Goal: Information Seeking & Learning: Get advice/opinions

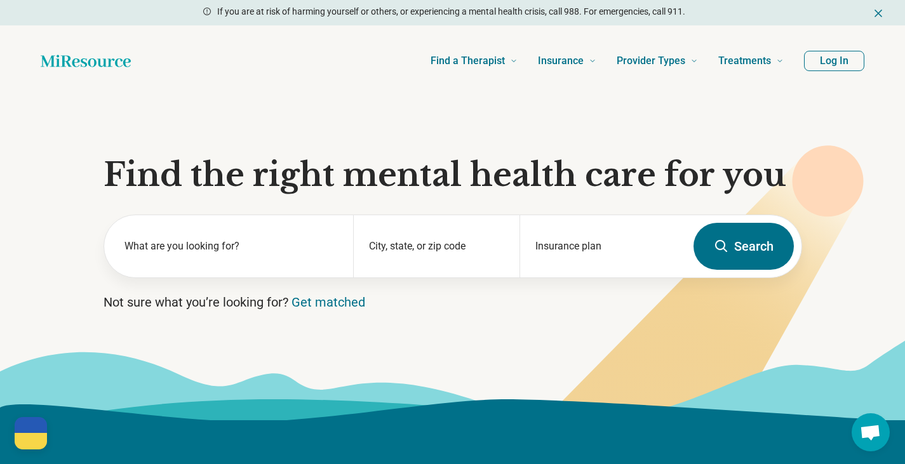
click at [843, 63] on button "Log In" at bounding box center [834, 61] width 60 height 20
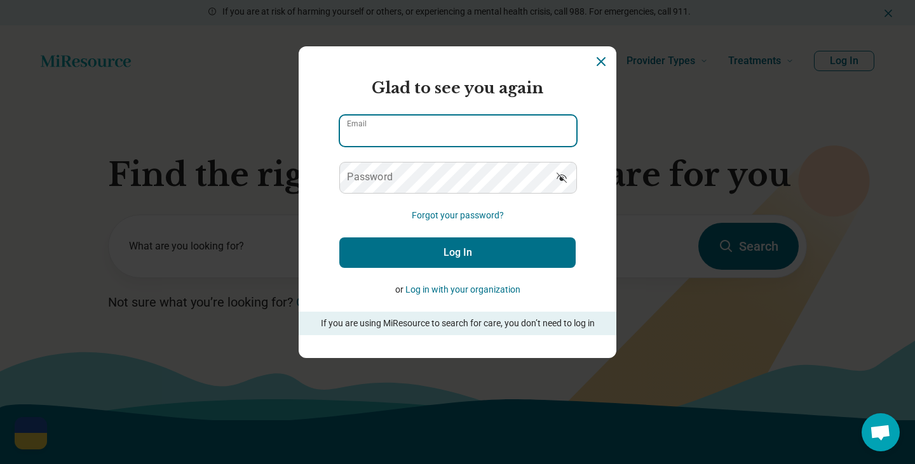
click at [395, 129] on input "Email" at bounding box center [458, 131] width 236 height 30
type input "**********"
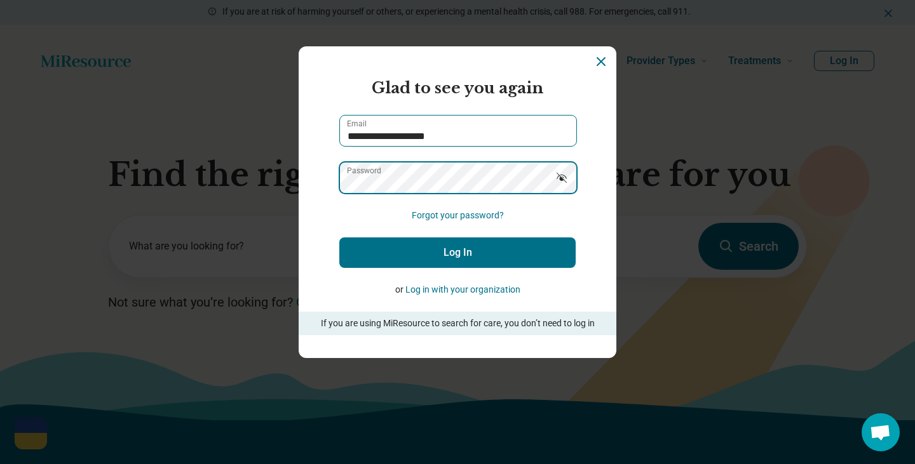
click at [339, 238] on button "Log In" at bounding box center [457, 253] width 236 height 30
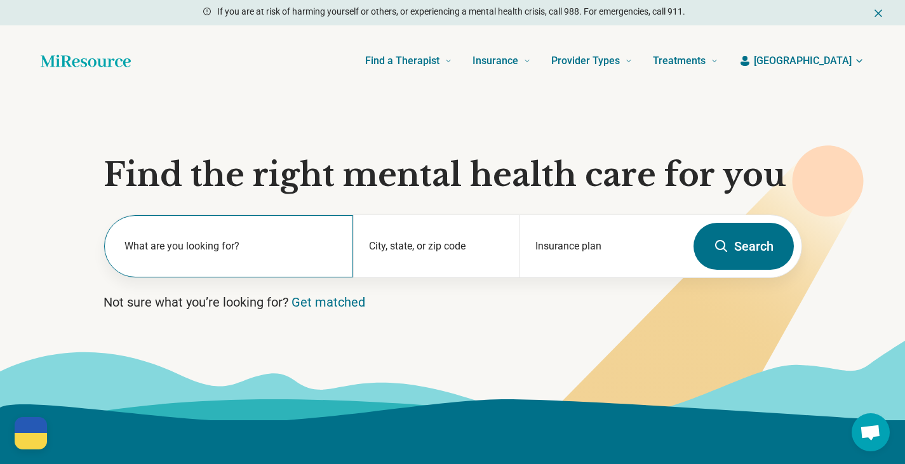
click at [201, 244] on label "What are you looking for?" at bounding box center [231, 246] width 214 height 15
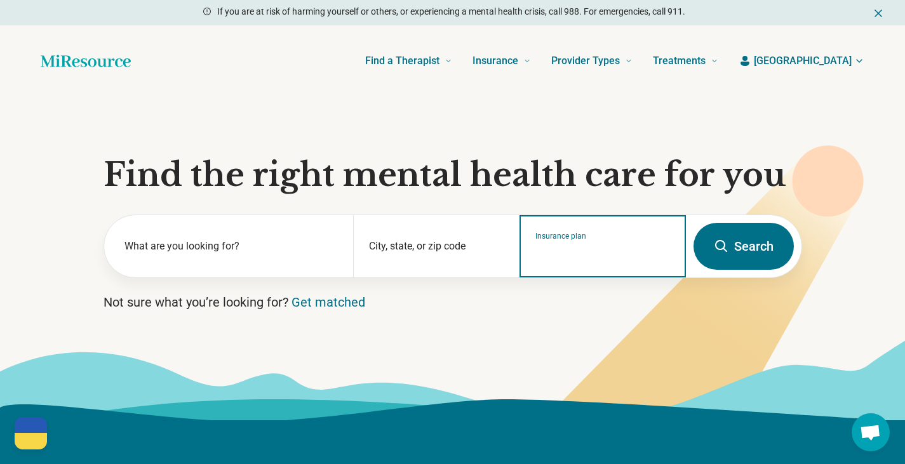
click at [590, 251] on input "Insurance plan" at bounding box center [602, 254] width 135 height 15
type input "**********"
click at [560, 299] on div "Blue Cross Blue Shield" at bounding box center [588, 300] width 136 height 25
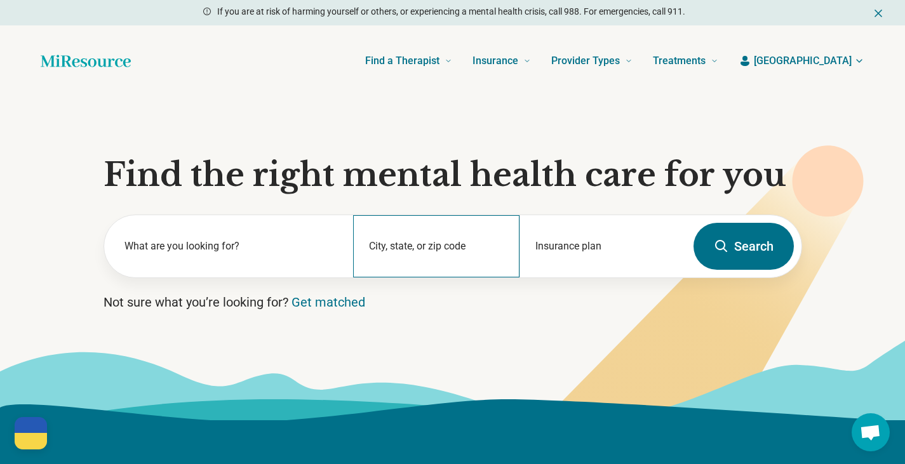
click at [414, 235] on div "City, state, or zip code" at bounding box center [436, 246] width 166 height 62
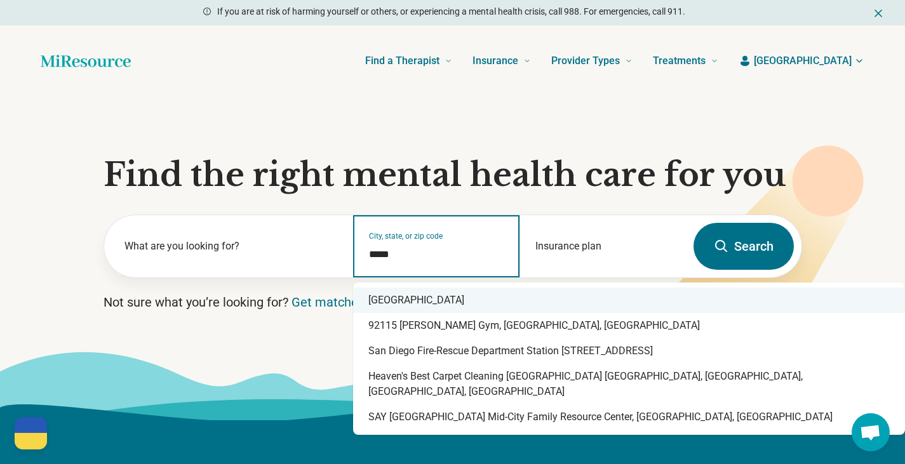
click at [424, 295] on div "San Diego, CA 92115" at bounding box center [629, 300] width 552 height 25
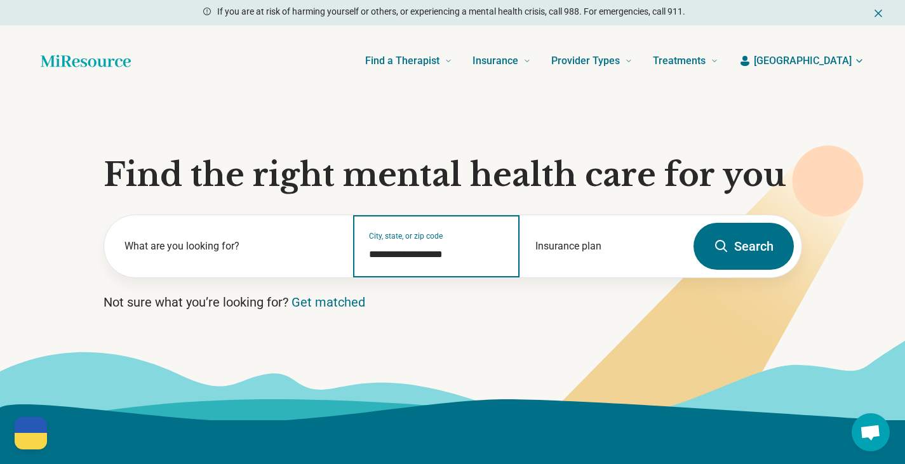
type input "**********"
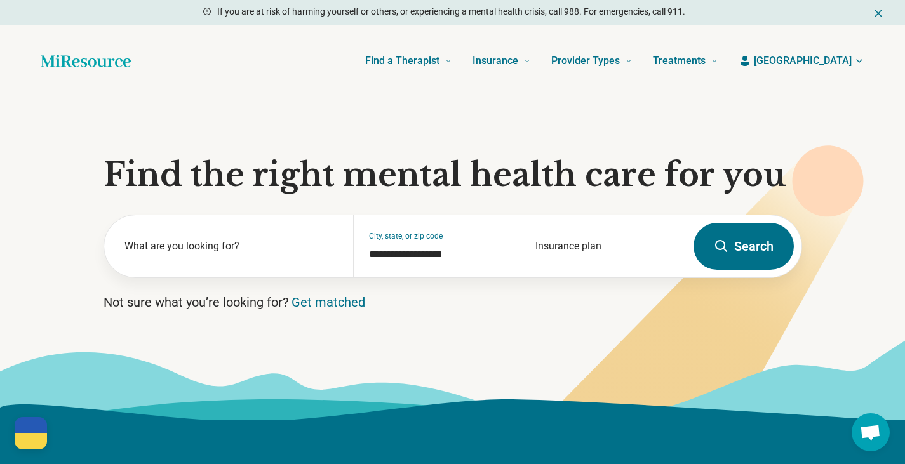
click at [758, 248] on button "Search" at bounding box center [744, 246] width 100 height 47
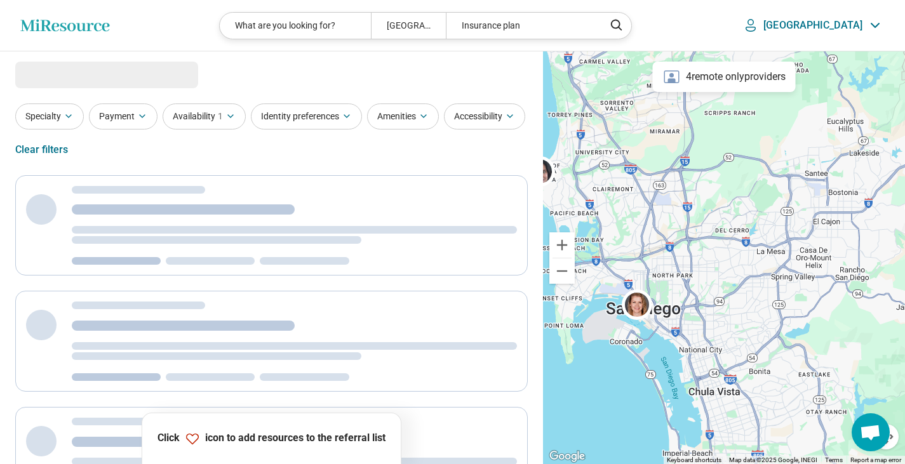
select select "***"
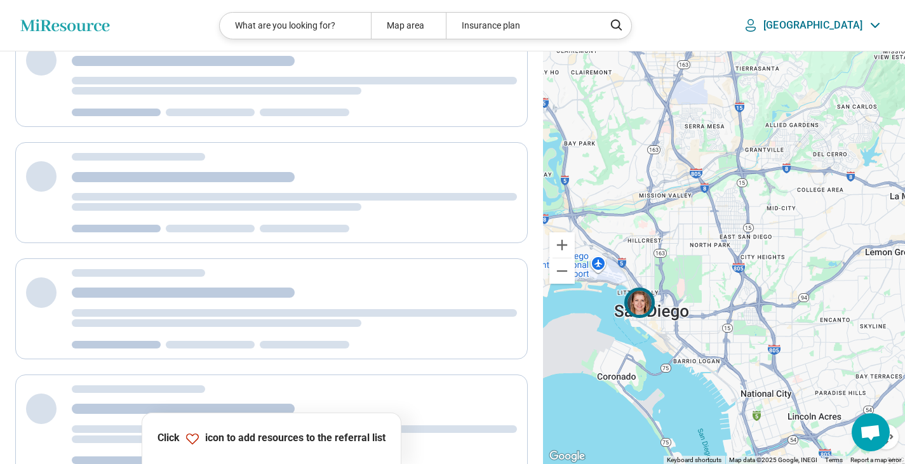
scroll to position [44, 0]
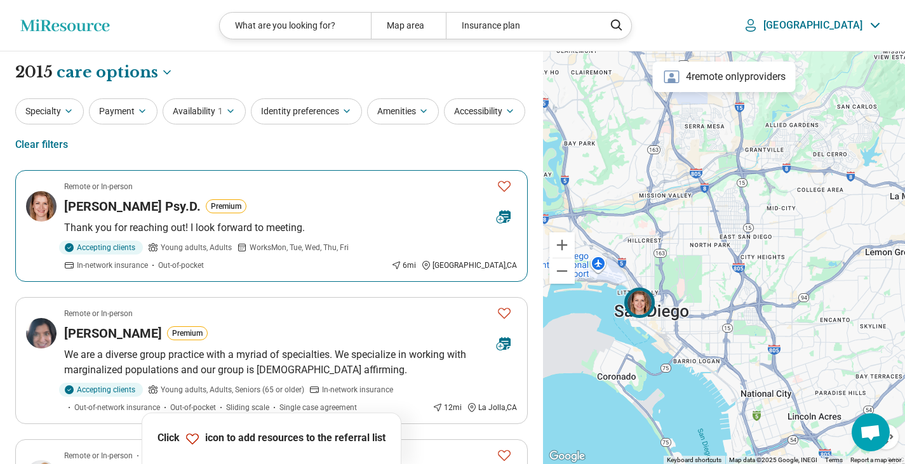
click at [214, 229] on p "Thank you for reaching out! I look forward to meeting." at bounding box center [290, 227] width 453 height 15
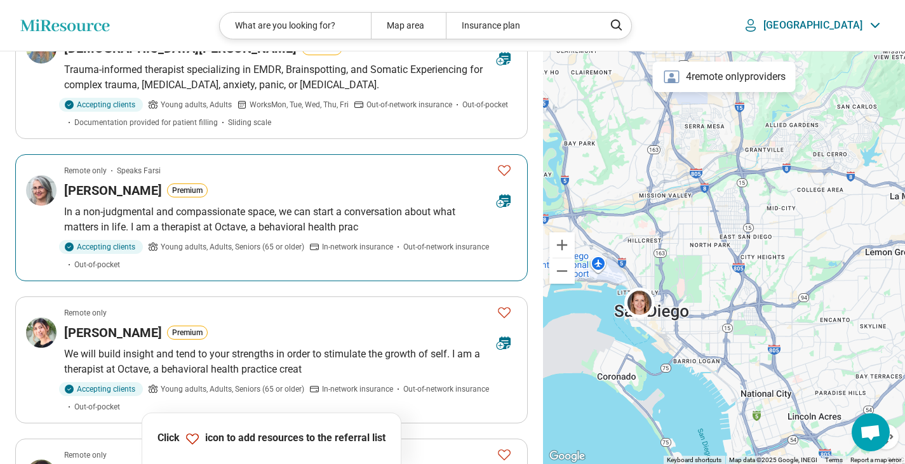
scroll to position [1143, 0]
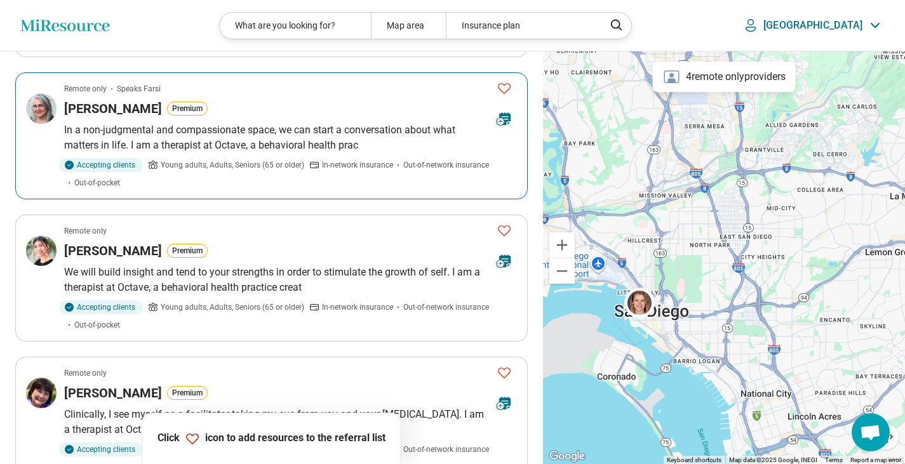
click at [123, 100] on h3 "Fariba Mansouri" at bounding box center [113, 109] width 98 height 18
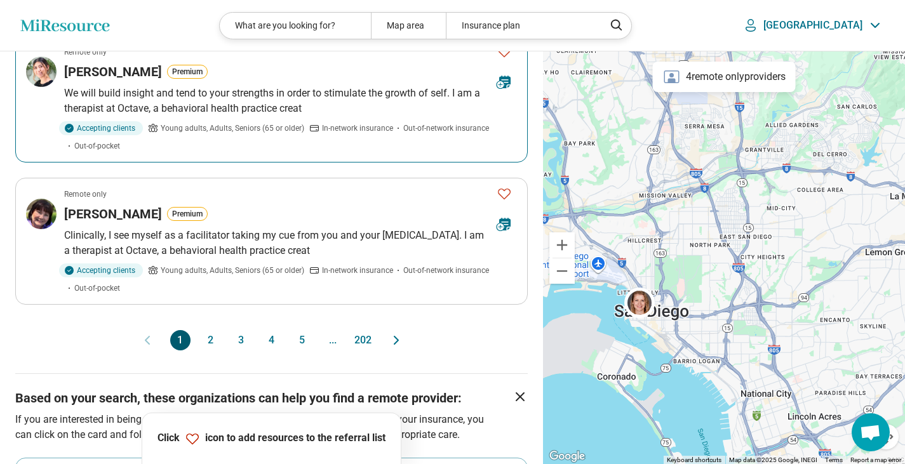
scroll to position [1461, 0]
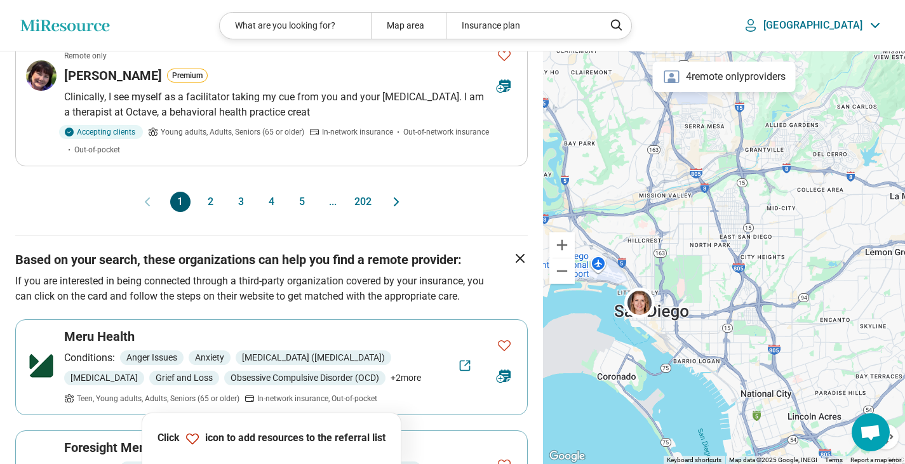
click at [387, 192] on div "1 2 3 4 5 ... 202" at bounding box center [272, 202] width 264 height 20
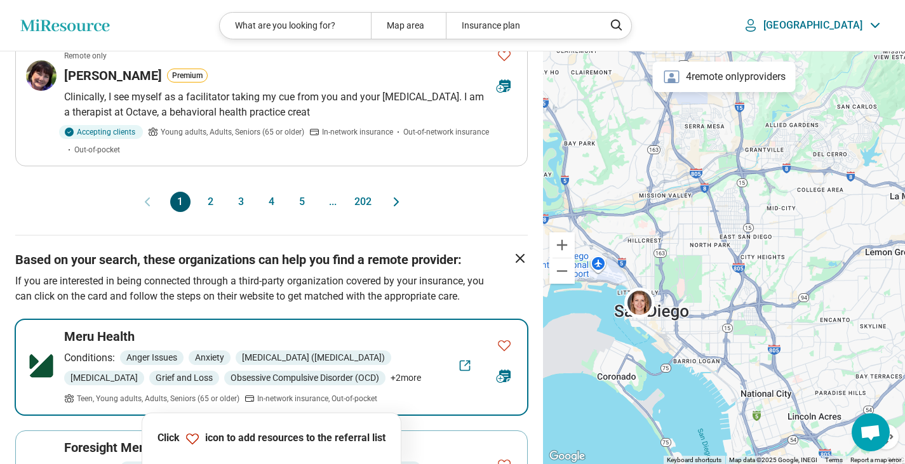
click at [314, 371] on span "Obsessive Compulsive Disorder (OCD)" at bounding box center [304, 378] width 161 height 15
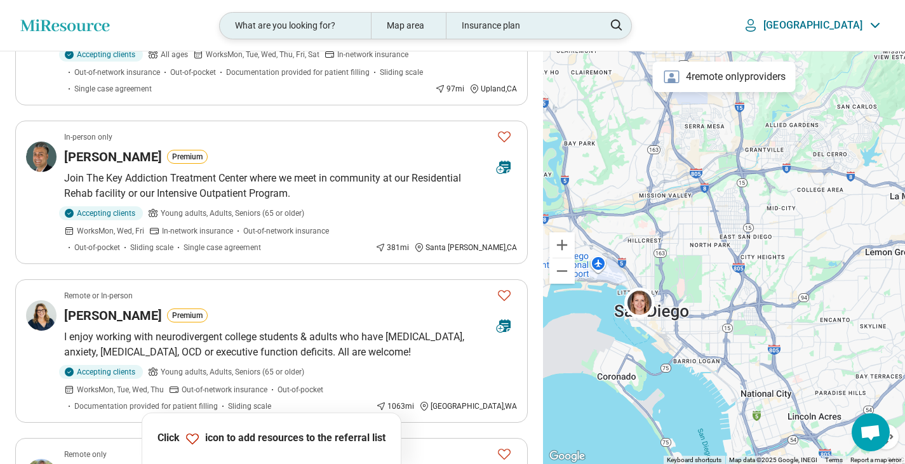
click at [335, 25] on div "What are you looking for?" at bounding box center [295, 26] width 151 height 26
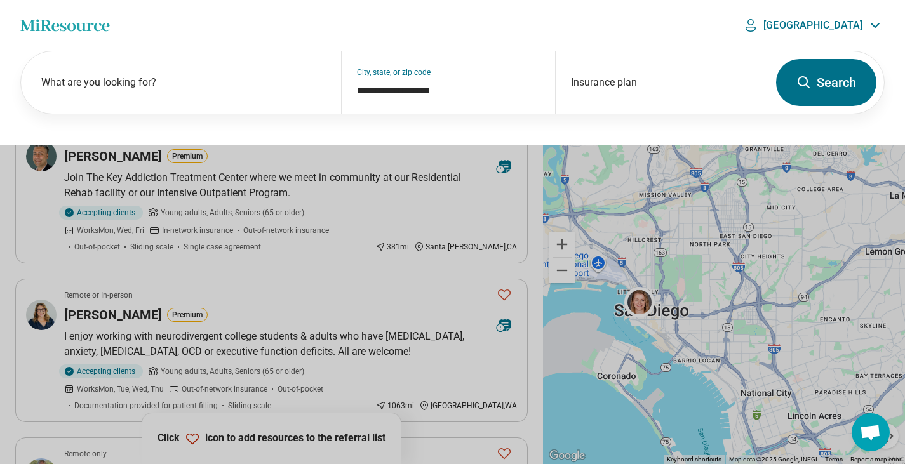
scroll to position [634, 0]
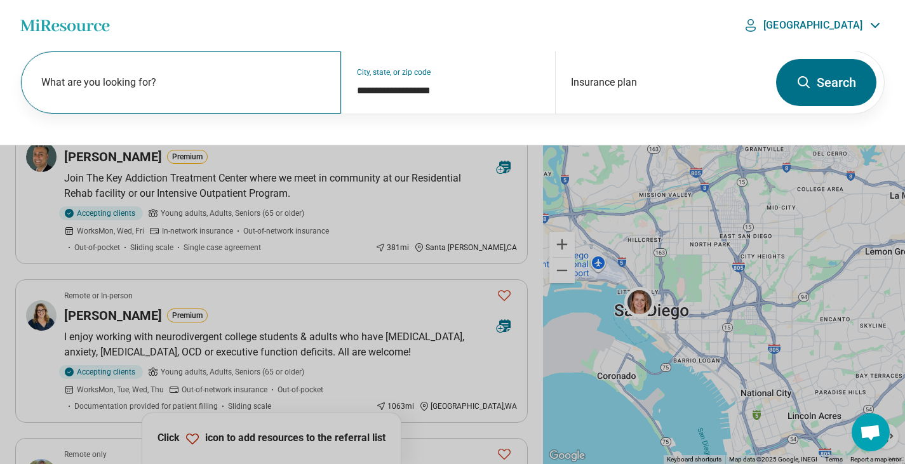
click at [108, 81] on label "What are you looking for?" at bounding box center [183, 82] width 285 height 15
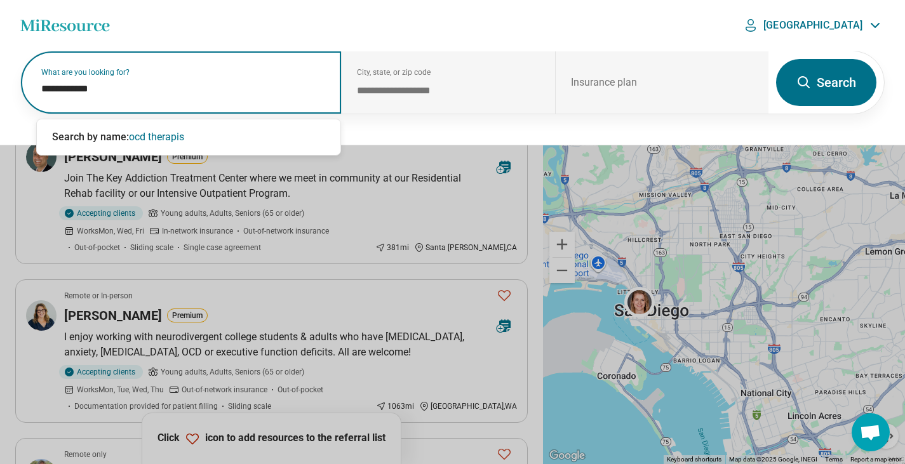
type input "**********"
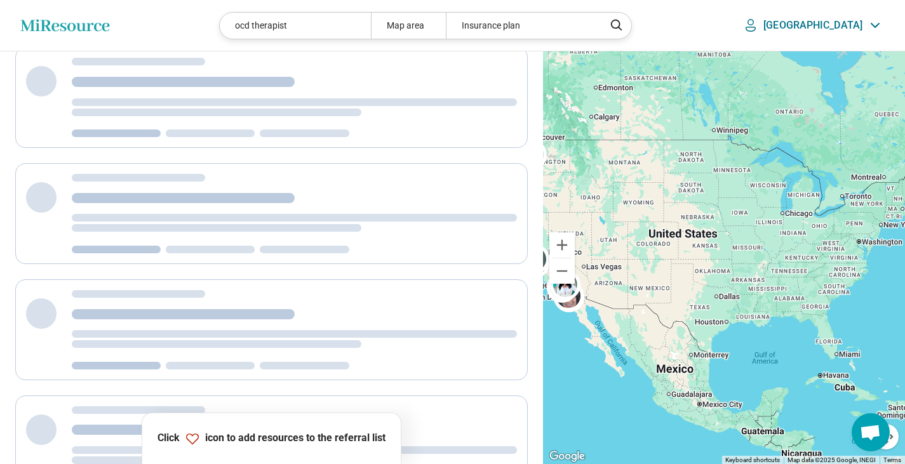
scroll to position [0, 0]
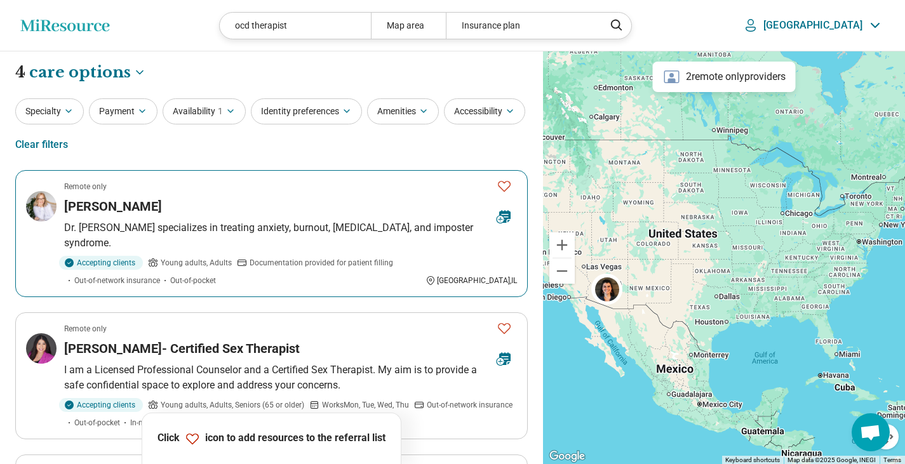
click at [105, 210] on h3 "Jennifer Bradtke" at bounding box center [113, 207] width 98 height 18
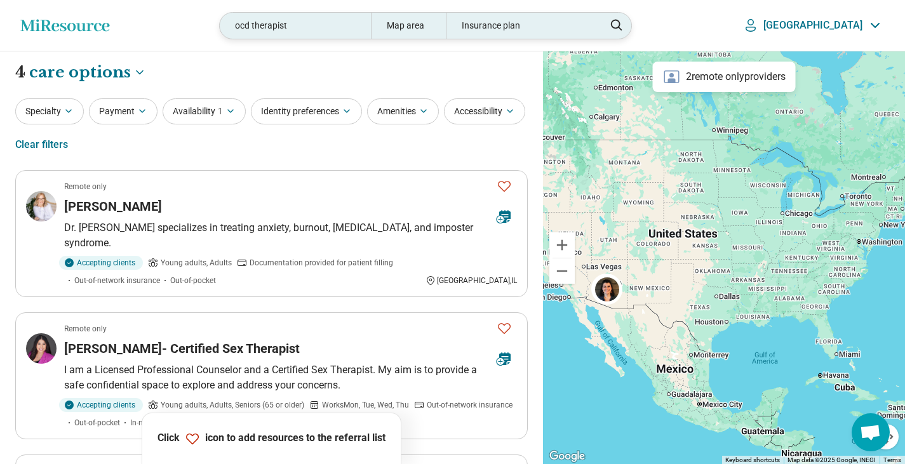
click at [446, 30] on div "Map area" at bounding box center [409, 26] width 76 height 26
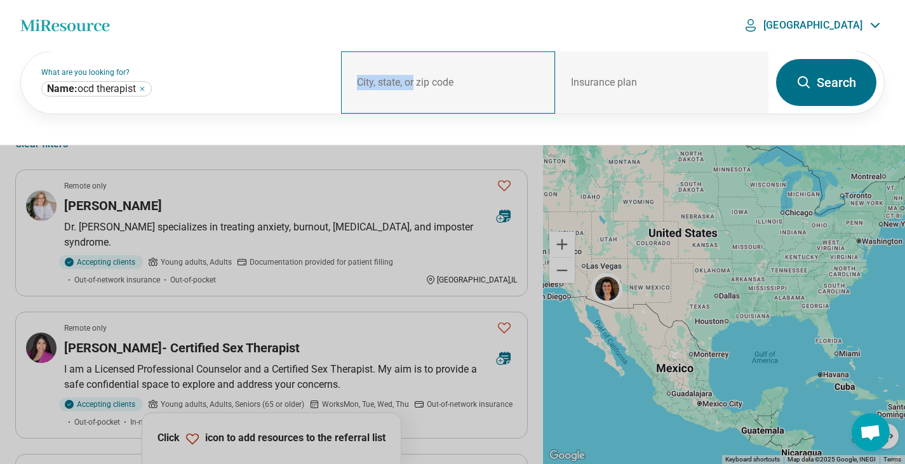
click at [414, 88] on div "City, state, or zip code" at bounding box center [447, 82] width 213 height 62
click at [363, 80] on div "City, state, or zip code" at bounding box center [447, 82] width 213 height 62
click at [373, 83] on div "City, state, or zip code" at bounding box center [447, 82] width 213 height 62
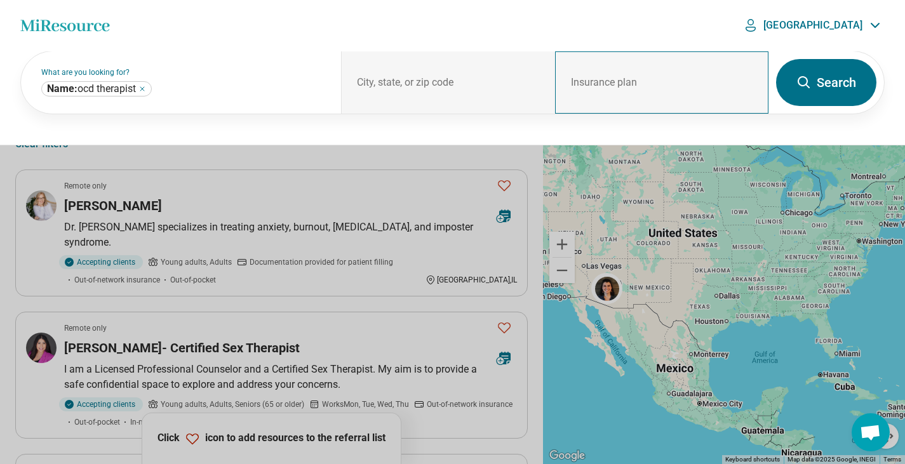
click at [583, 83] on div "Insurance plan" at bounding box center [661, 82] width 213 height 62
click at [415, 68] on div "City, state, or zip code" at bounding box center [447, 82] width 213 height 62
click at [843, 25] on p "[GEOGRAPHIC_DATA]" at bounding box center [812, 25] width 99 height 13
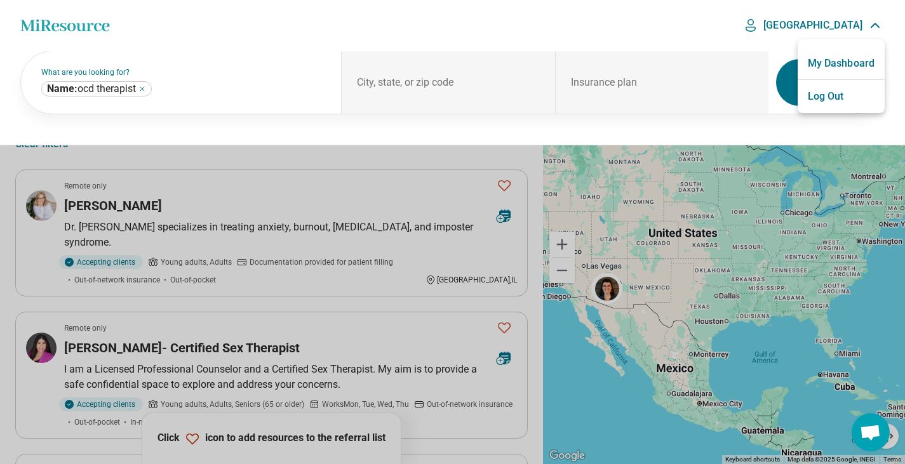
click at [52, 33] on header "Miresource logo ocd therapist Map area Insurance plan Devon My Dashboard Log Out" at bounding box center [452, 25] width 905 height 51
click at [54, 21] on icon "Miresource logo" at bounding box center [65, 25] width 90 height 13
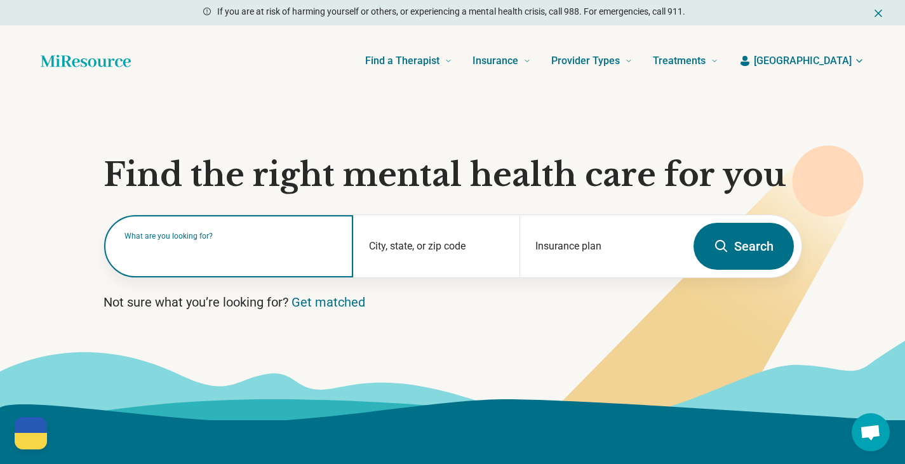
click at [174, 254] on input "text" at bounding box center [231, 252] width 214 height 15
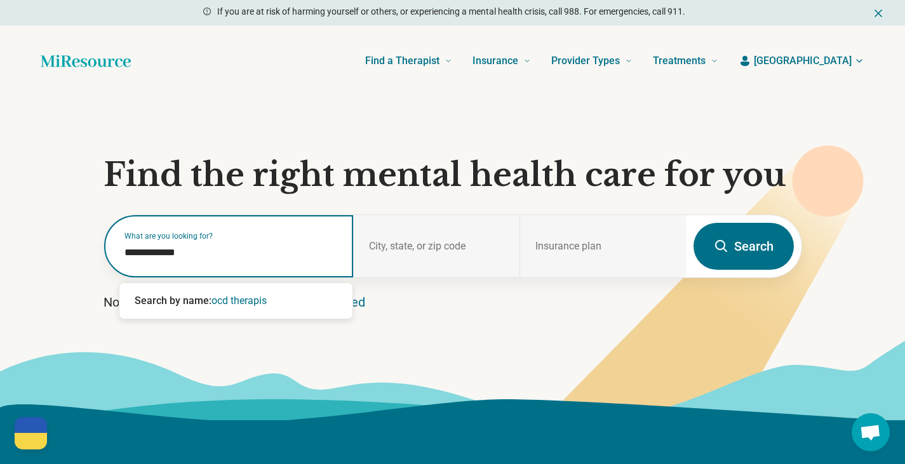
type input "**********"
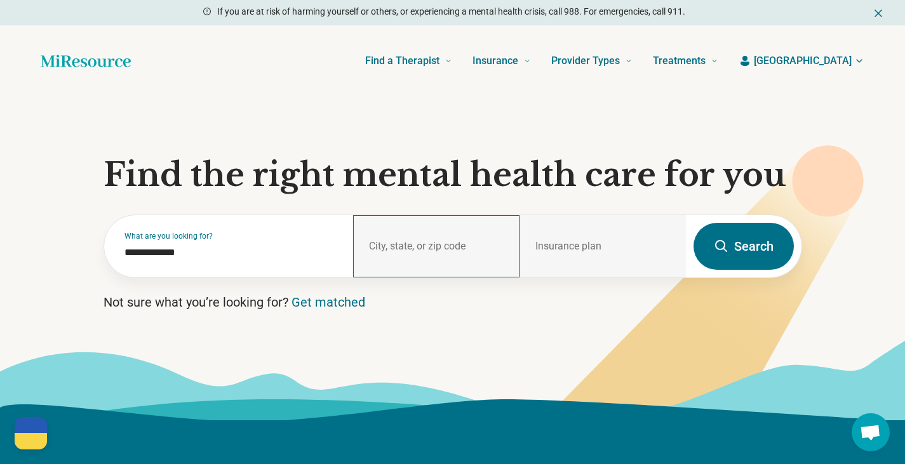
click at [440, 241] on div "City, state, or zip code" at bounding box center [436, 246] width 166 height 62
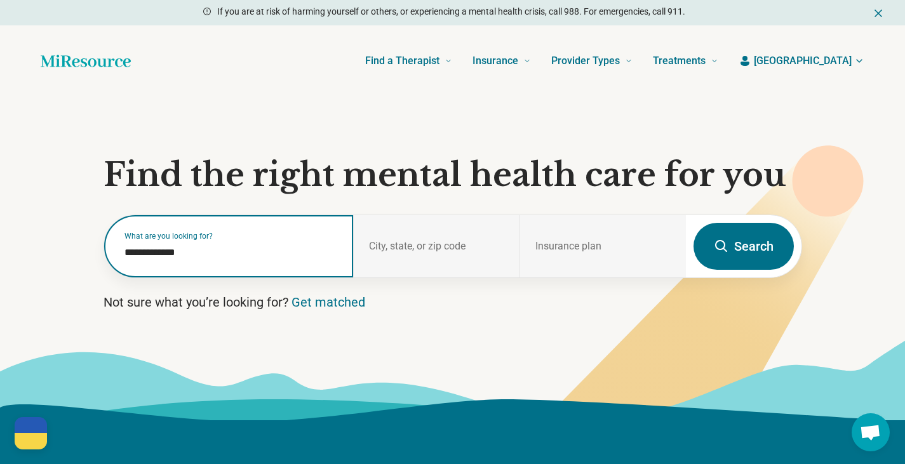
drag, startPoint x: 213, startPoint y: 253, endPoint x: 61, endPoint y: 265, distance: 152.3
click at [61, 265] on section "**********" at bounding box center [452, 259] width 905 height 324
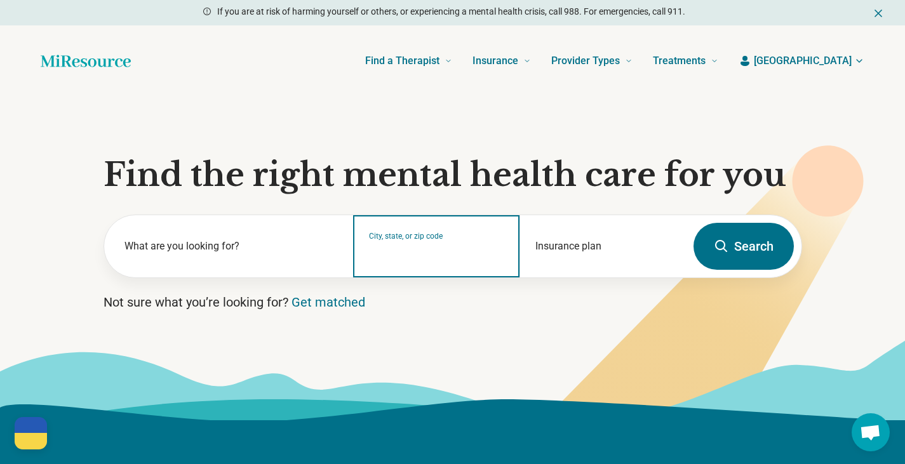
click at [416, 250] on input "City, state, or zip code" at bounding box center [436, 254] width 135 height 15
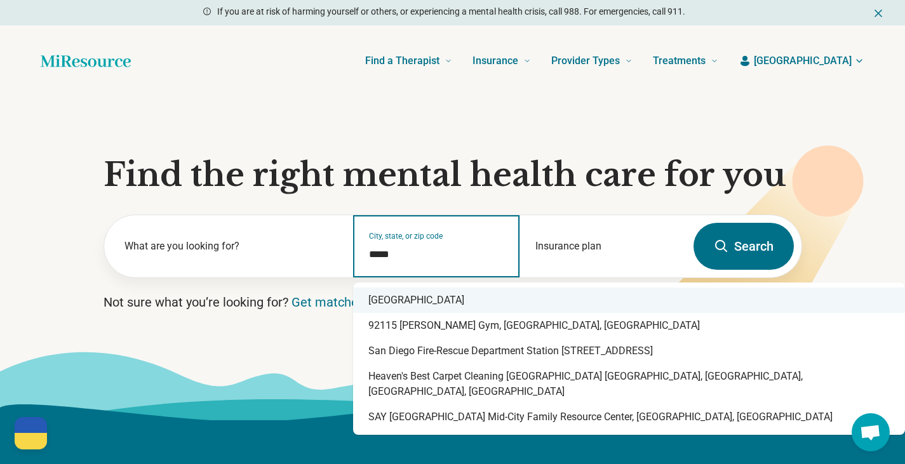
click at [424, 294] on div "San Diego, CA 92115" at bounding box center [629, 300] width 552 height 25
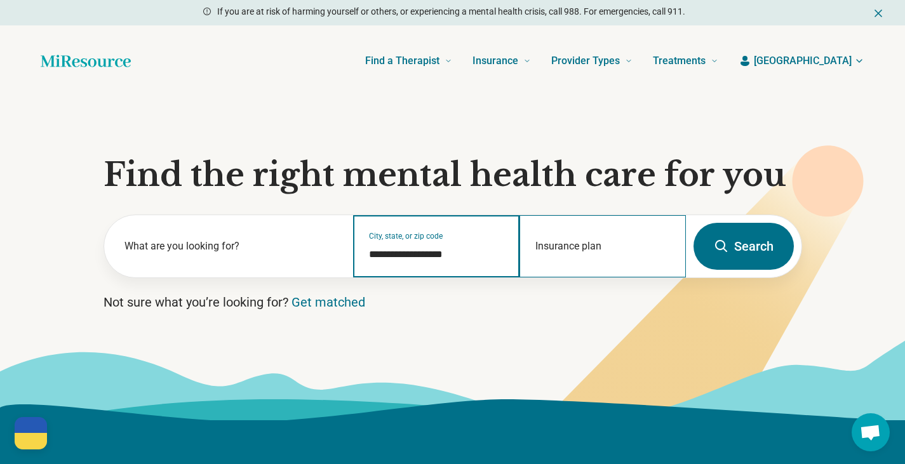
type input "**********"
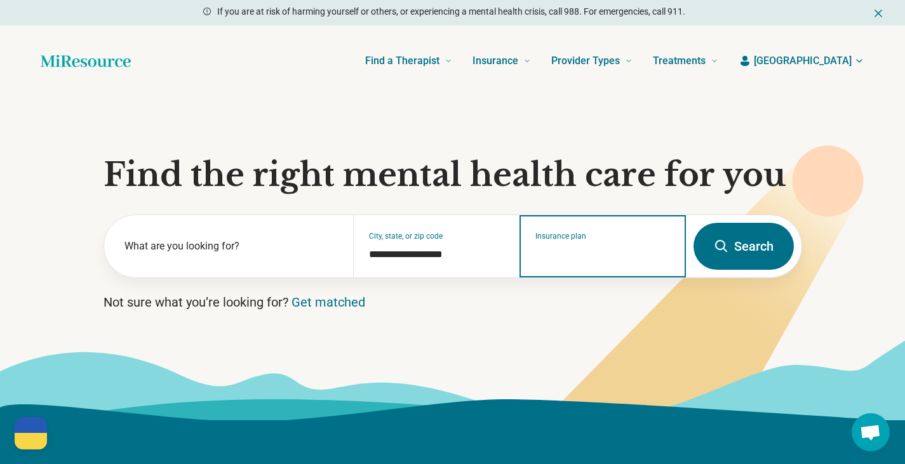
click at [546, 250] on input "Insurance plan" at bounding box center [602, 254] width 135 height 15
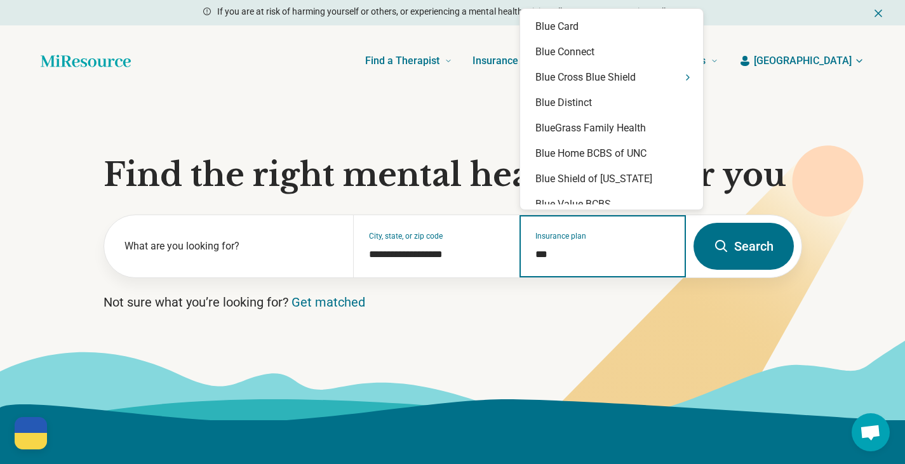
type input "****"
click at [583, 82] on div "Blue Cross Blue Shield" at bounding box center [611, 77] width 183 height 25
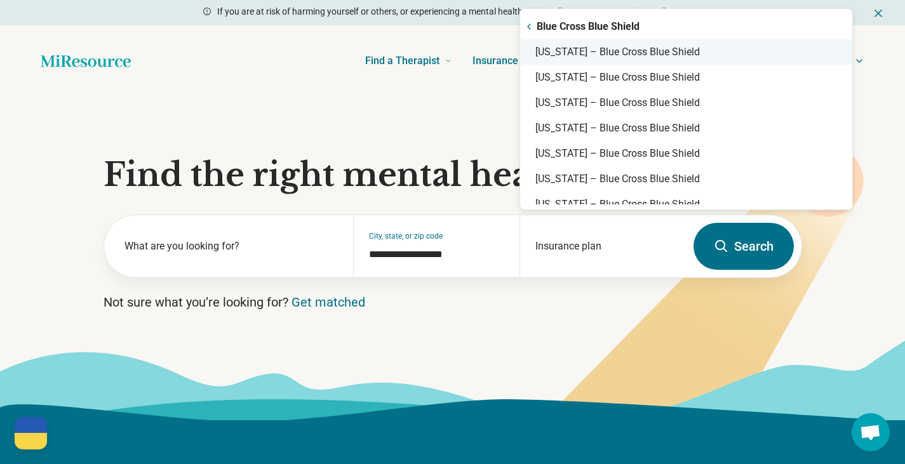
click at [584, 54] on div "California – Blue Cross Blue Shield" at bounding box center [686, 51] width 332 height 25
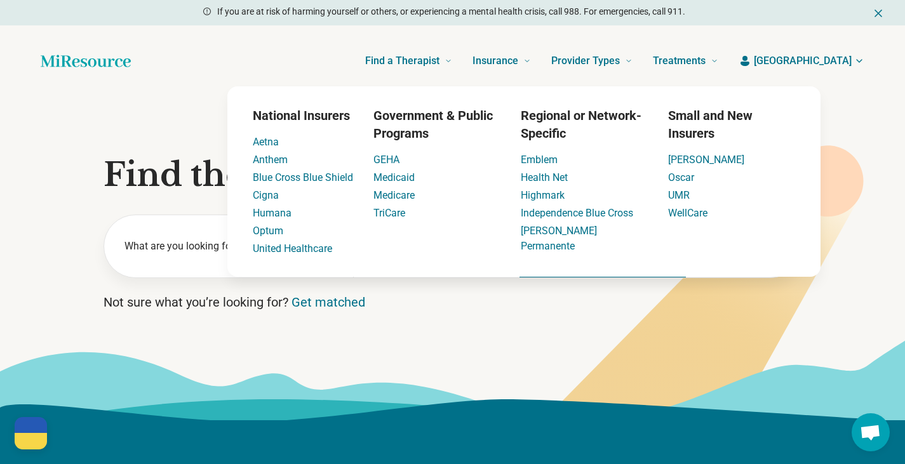
type input "**********"
click at [587, 347] on icon at bounding box center [452, 380] width 905 height 81
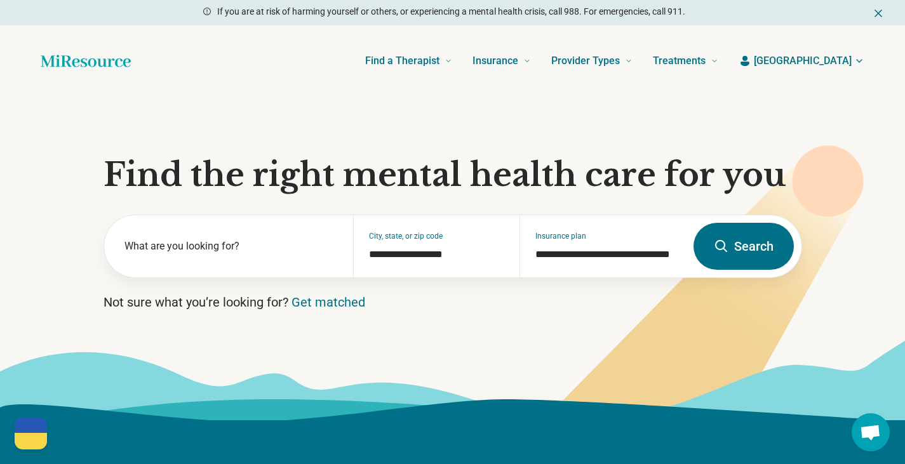
click at [728, 243] on icon at bounding box center [721, 246] width 15 height 15
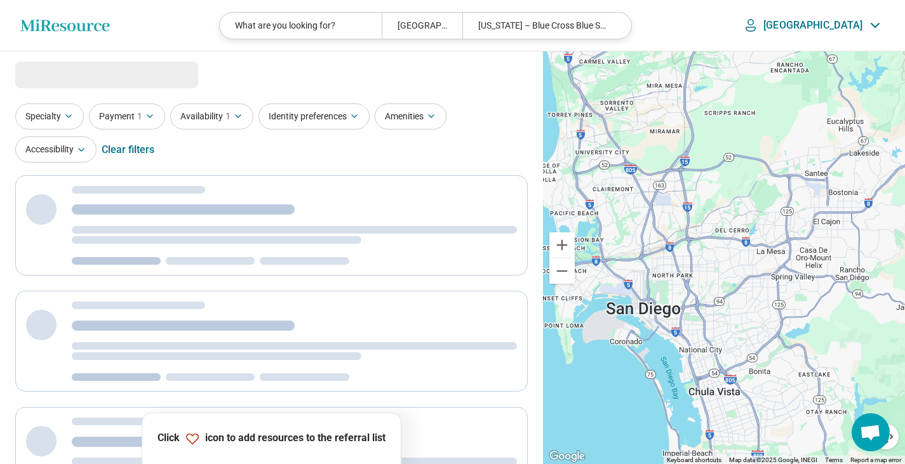
select select "***"
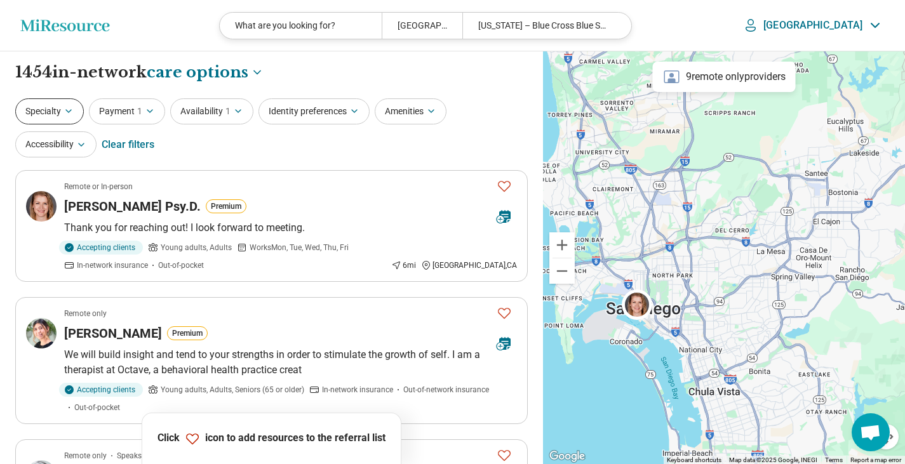
click at [70, 111] on icon "button" at bounding box center [69, 111] width 10 height 10
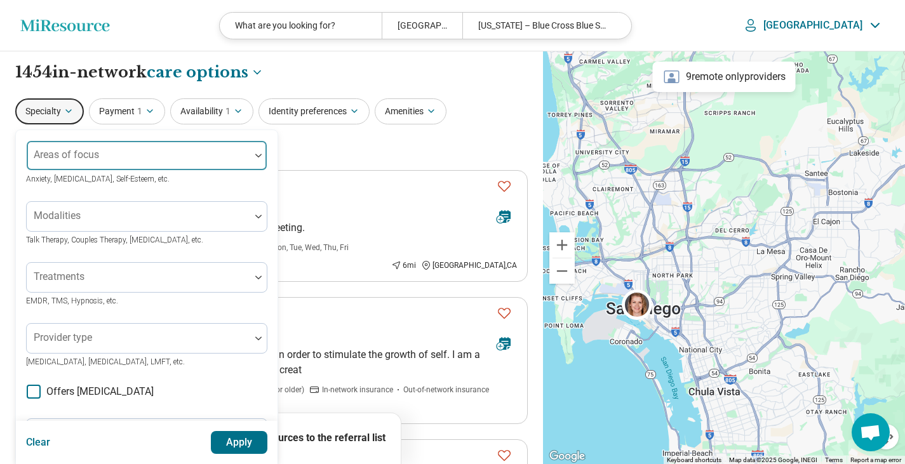
click at [109, 156] on div at bounding box center [138, 161] width 213 height 18
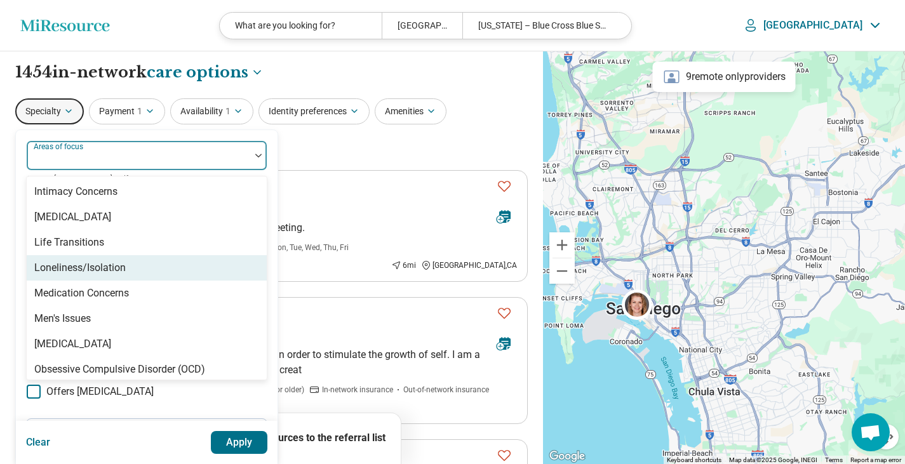
scroll to position [1397, 0]
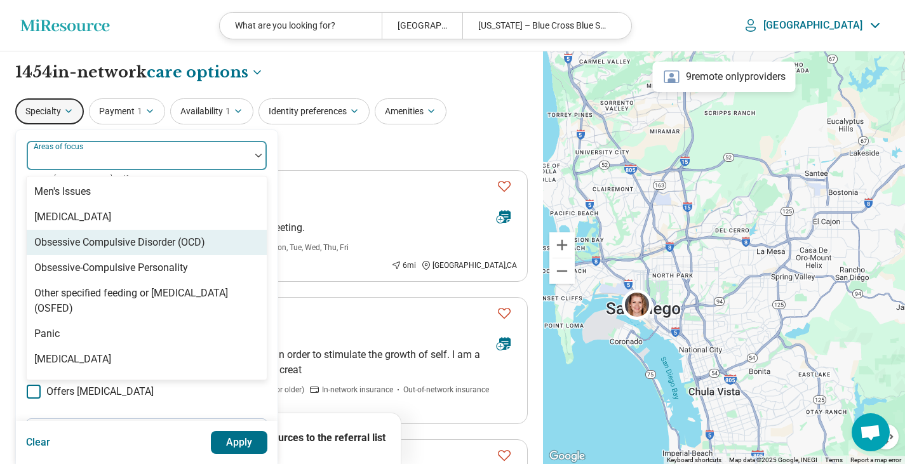
click at [116, 245] on div "Obsessive Compulsive Disorder (OCD)" at bounding box center [119, 242] width 171 height 15
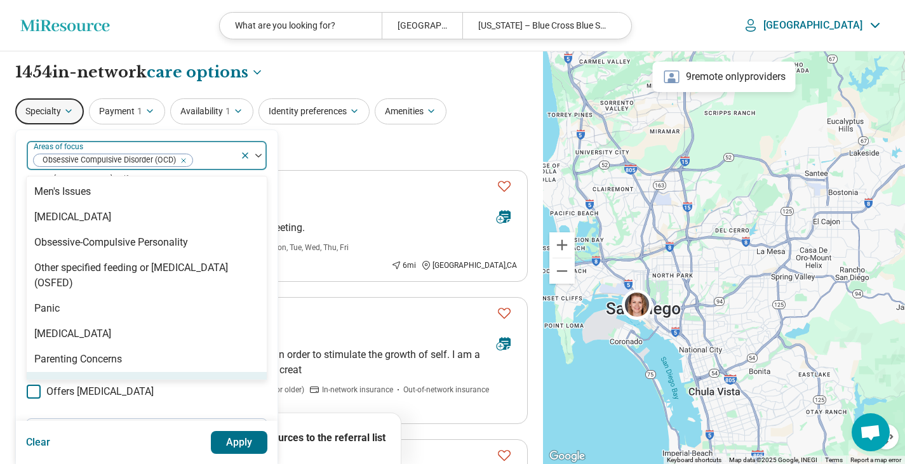
click at [239, 440] on button "Apply" at bounding box center [239, 442] width 57 height 23
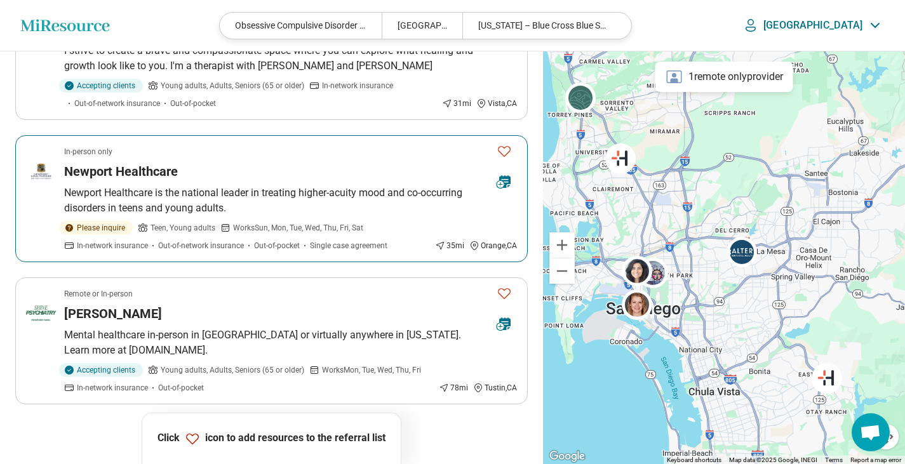
scroll to position [1207, 0]
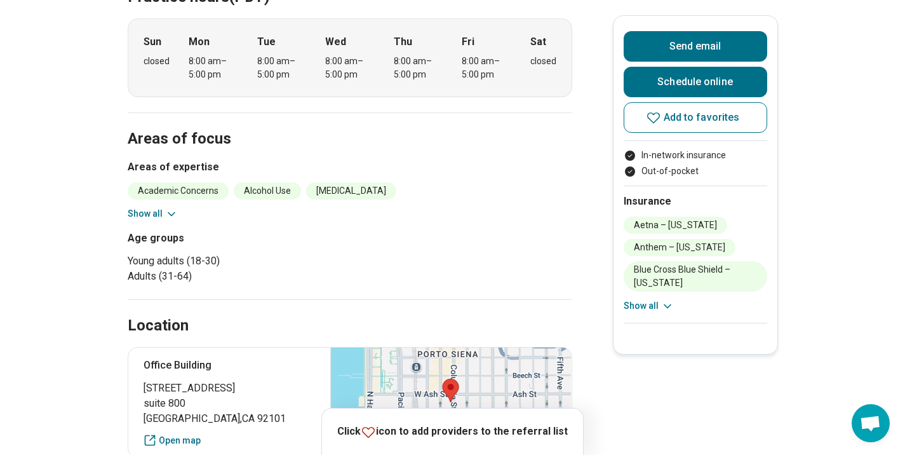
scroll to position [318, 0]
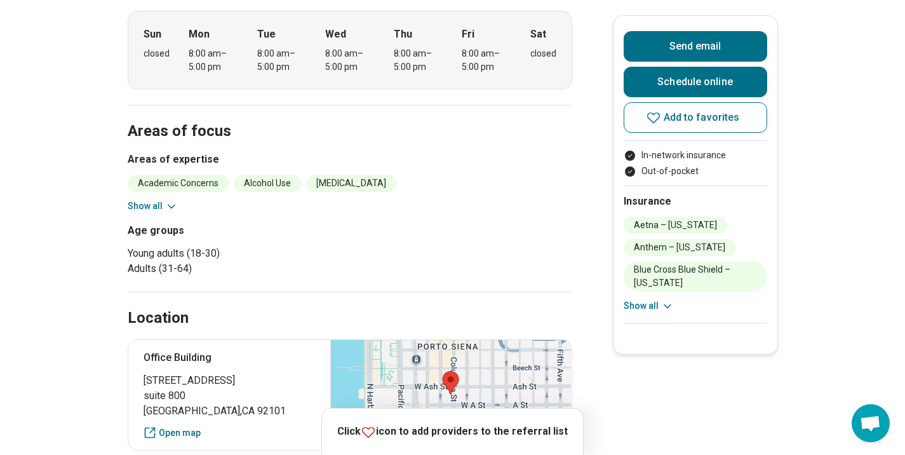
click at [158, 206] on button "Show all" at bounding box center [153, 205] width 50 height 13
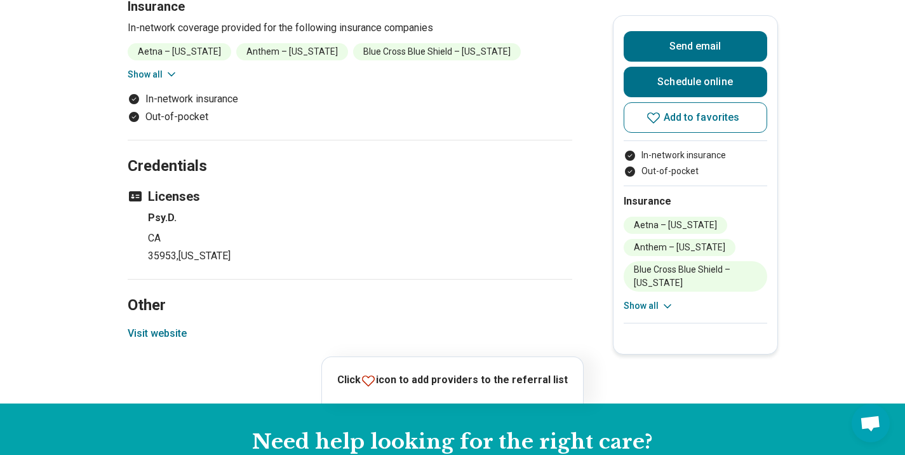
scroll to position [1143, 0]
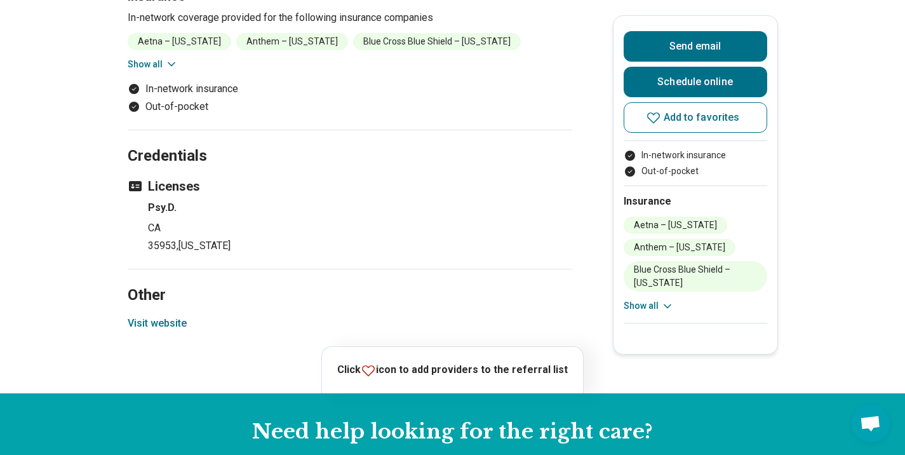
click at [181, 321] on button "Visit website" at bounding box center [157, 323] width 59 height 15
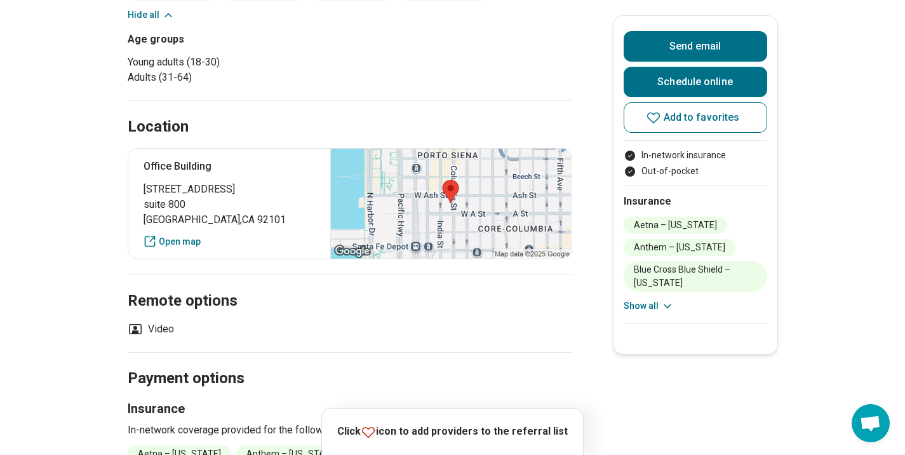
scroll to position [699, 0]
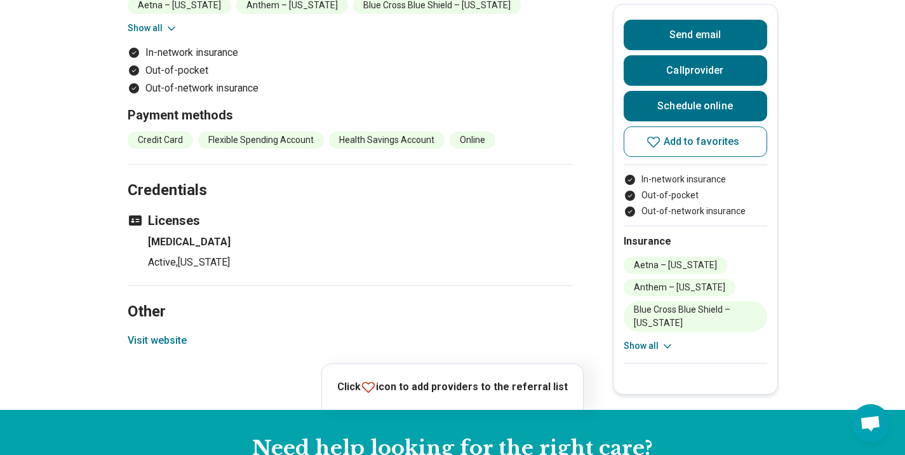
scroll to position [1016, 0]
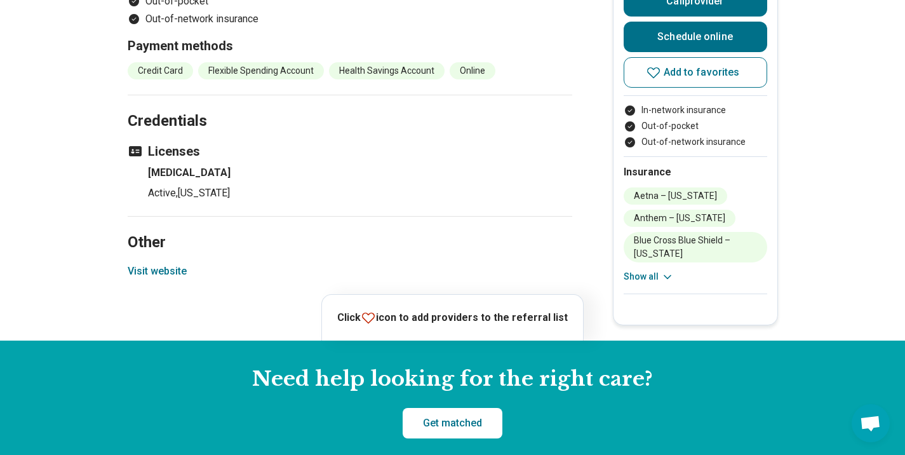
click at [154, 279] on button "Visit website" at bounding box center [157, 271] width 59 height 15
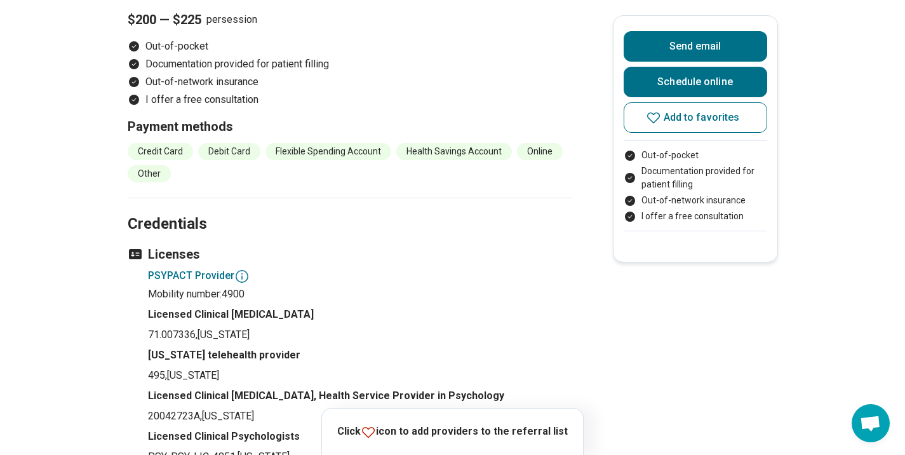
scroll to position [1016, 0]
